Goal: Register for event/course

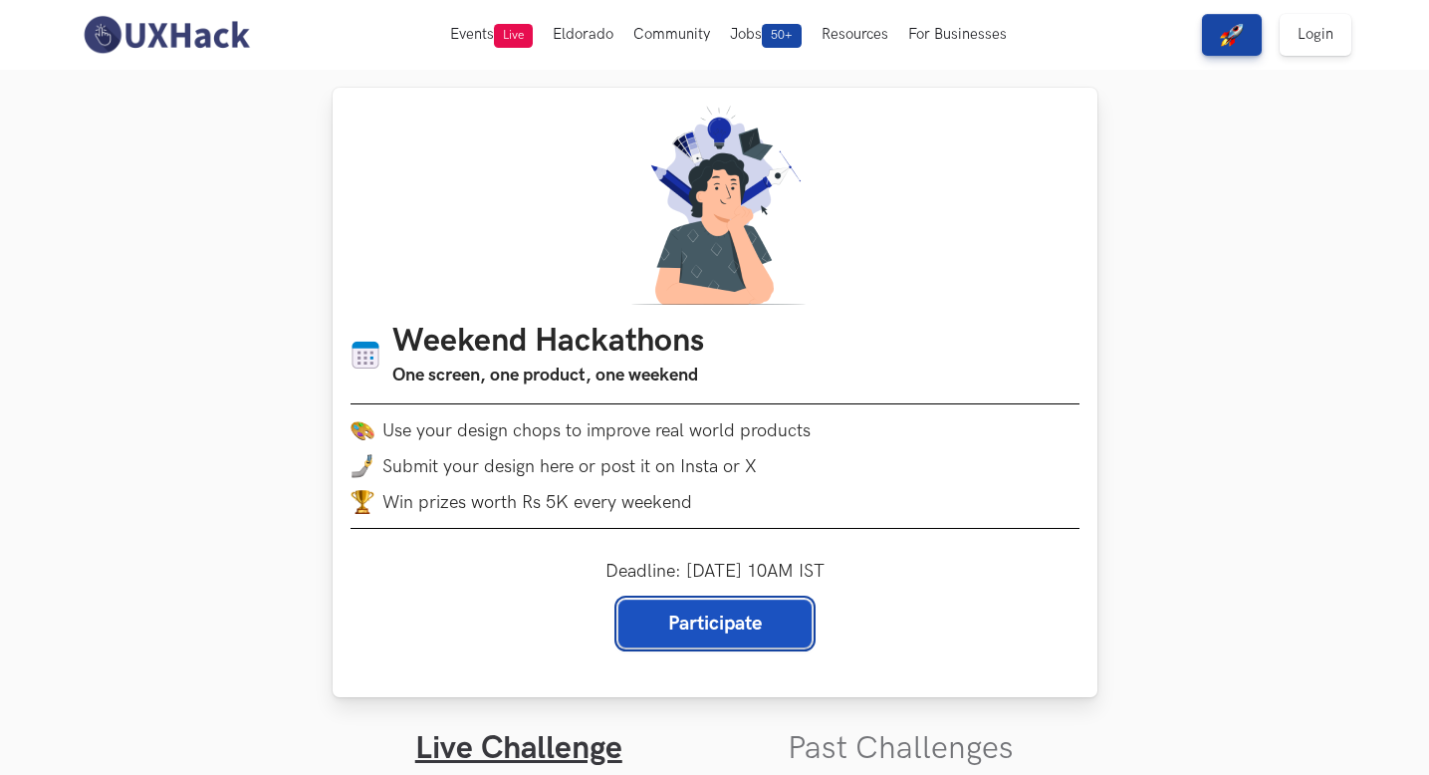
click at [770, 617] on link "Participate" at bounding box center [715, 624] width 193 height 48
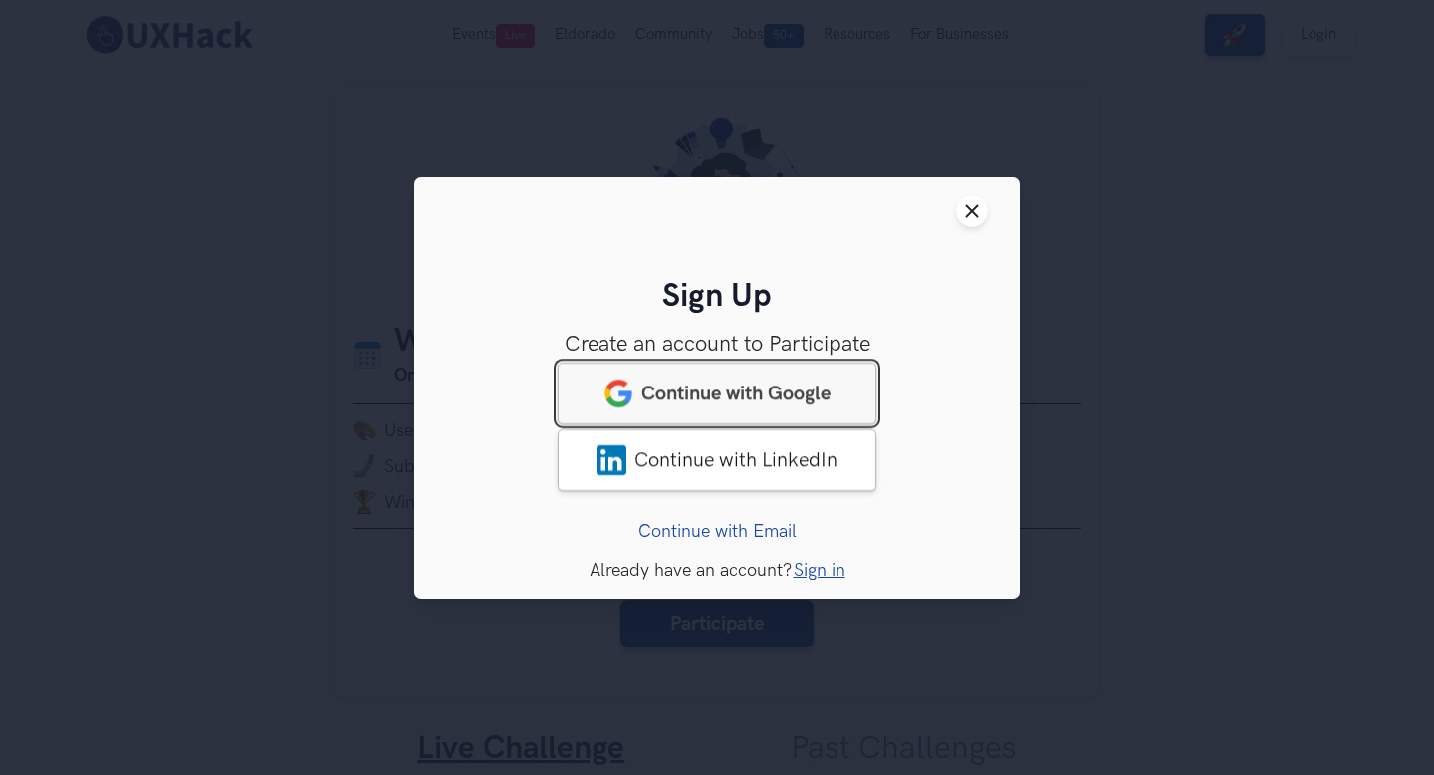
click at [791, 404] on link "Continue with Google" at bounding box center [717, 393] width 319 height 62
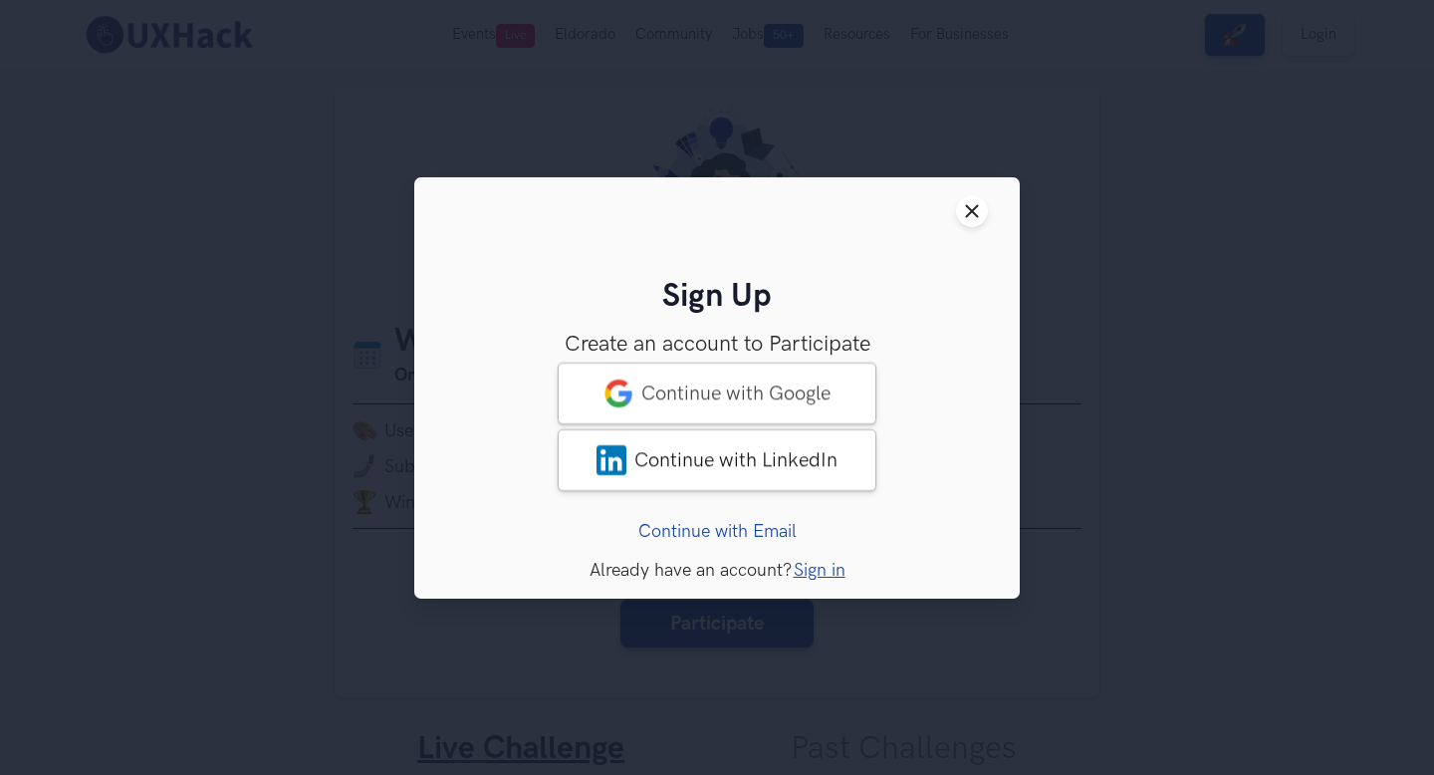
click at [764, 522] on link "Continue with Email" at bounding box center [718, 530] width 158 height 21
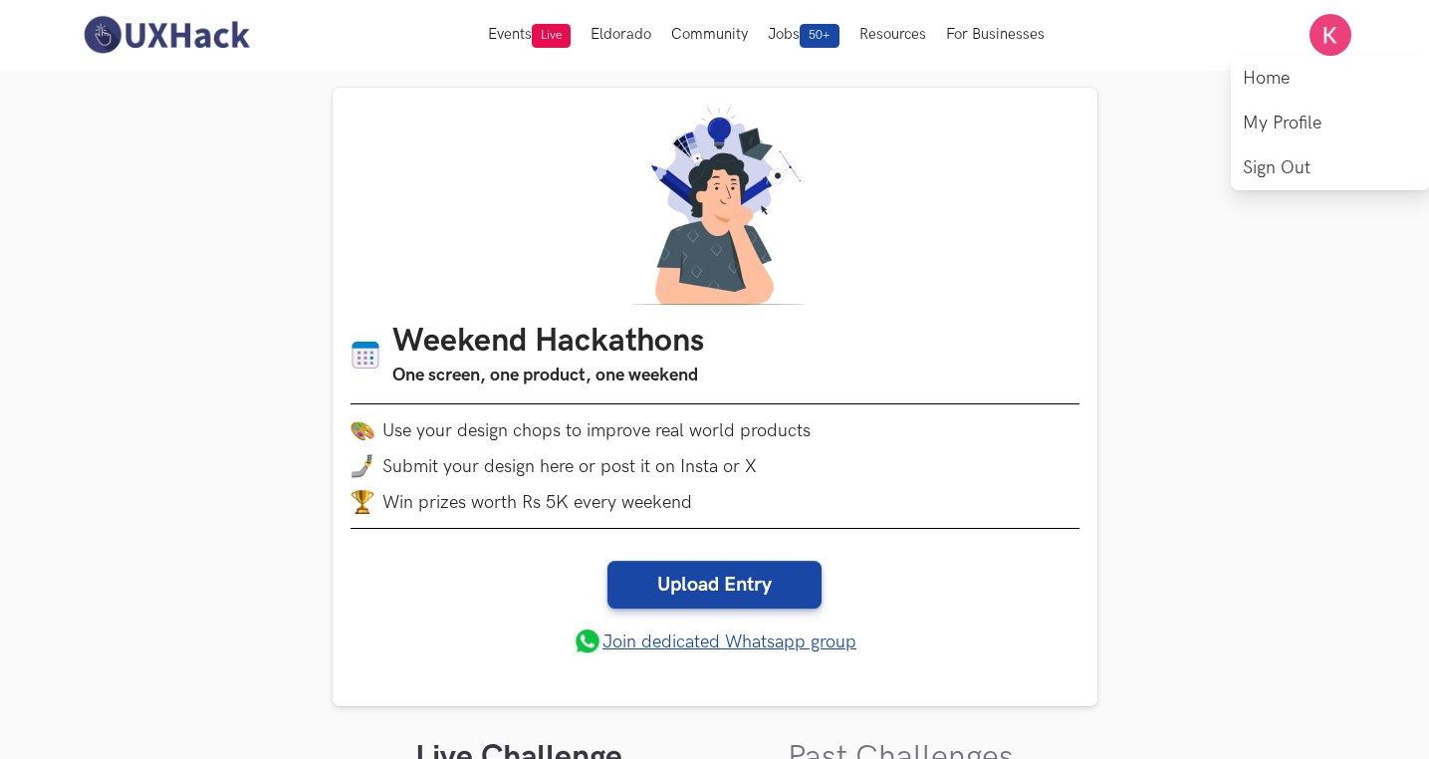
click at [1330, 33] on img at bounding box center [1331, 35] width 42 height 42
click at [1301, 174] on link "Sign Out" at bounding box center [1330, 167] width 199 height 45
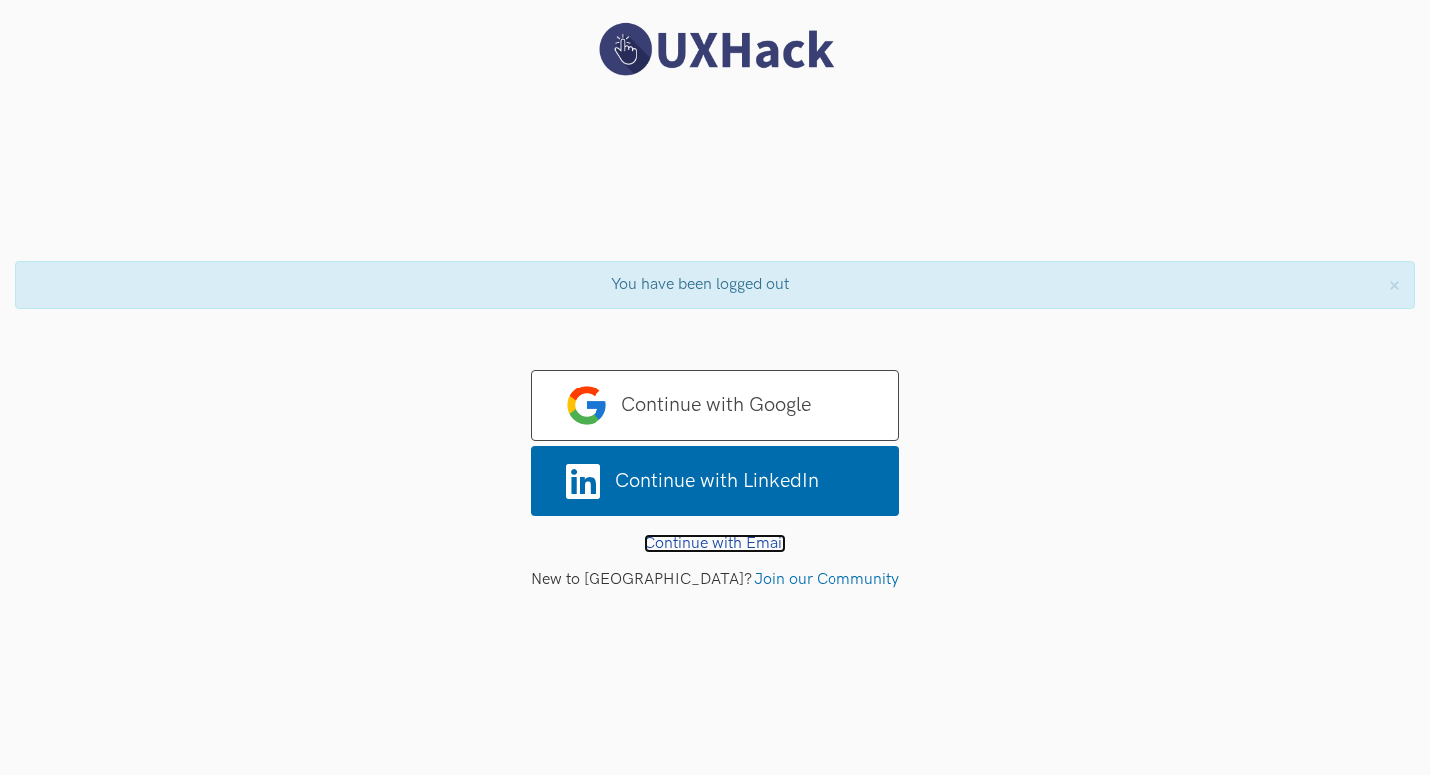
click at [763, 536] on link "Continue with Email" at bounding box center [715, 543] width 141 height 19
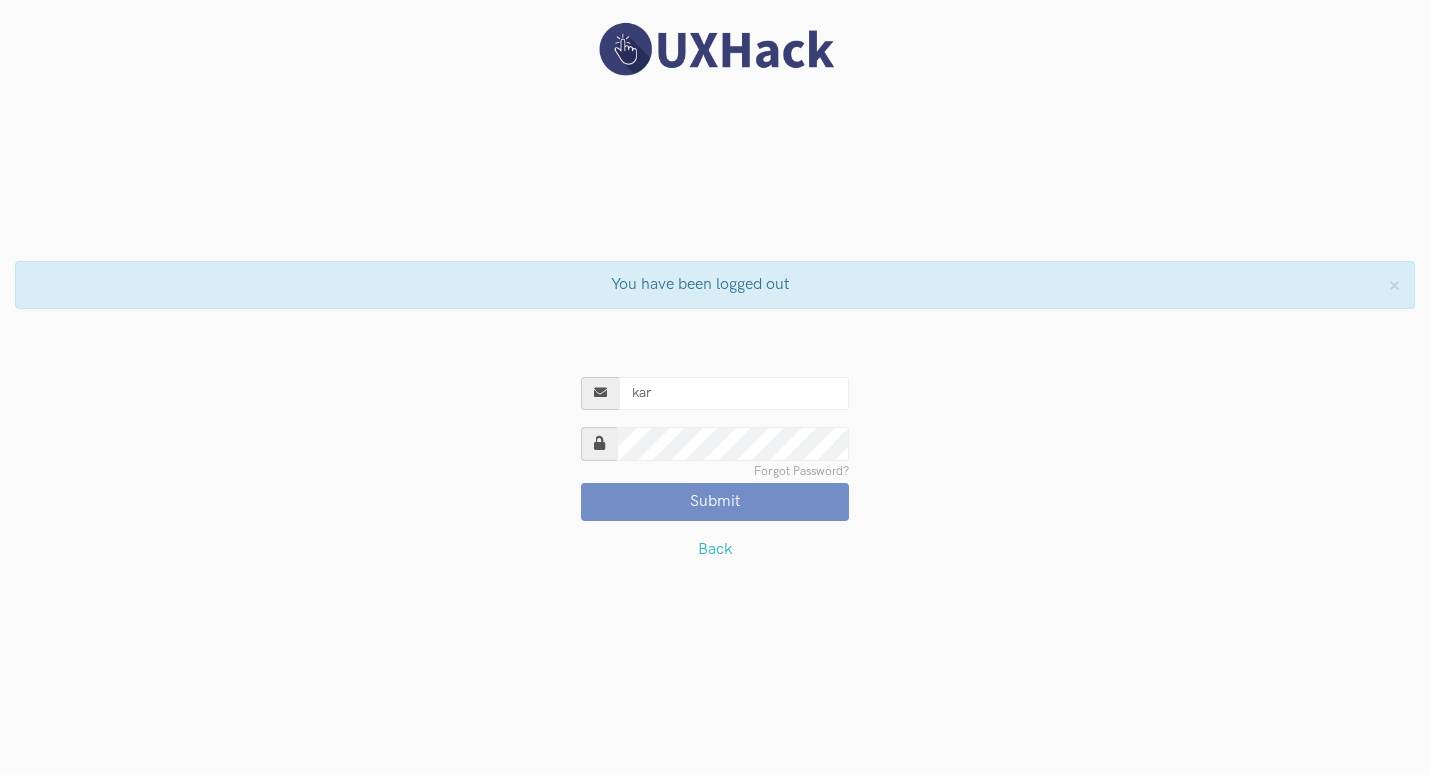
type input "karthika444@yahoo.com"
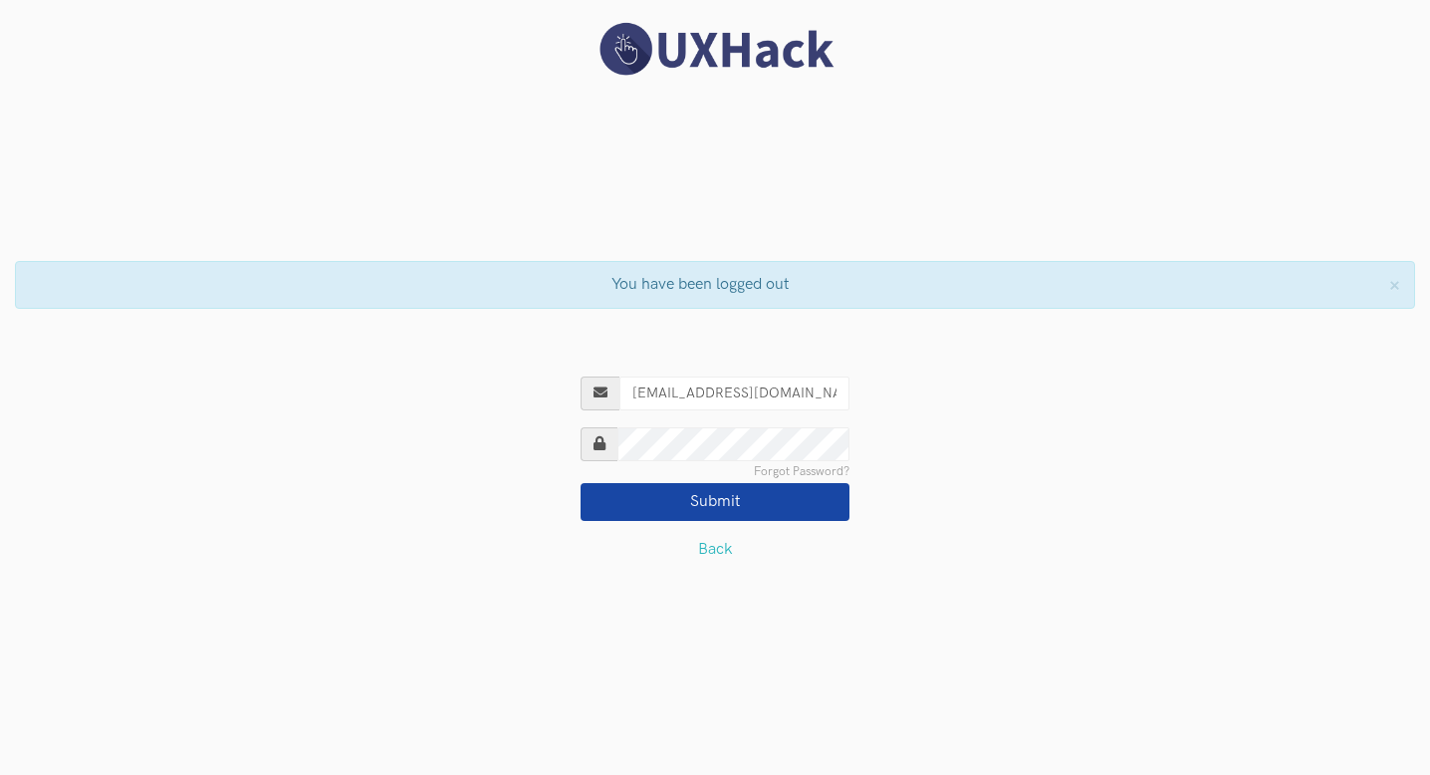
click at [777, 497] on button "Submit" at bounding box center [715, 502] width 269 height 38
